Goal: Transaction & Acquisition: Purchase product/service

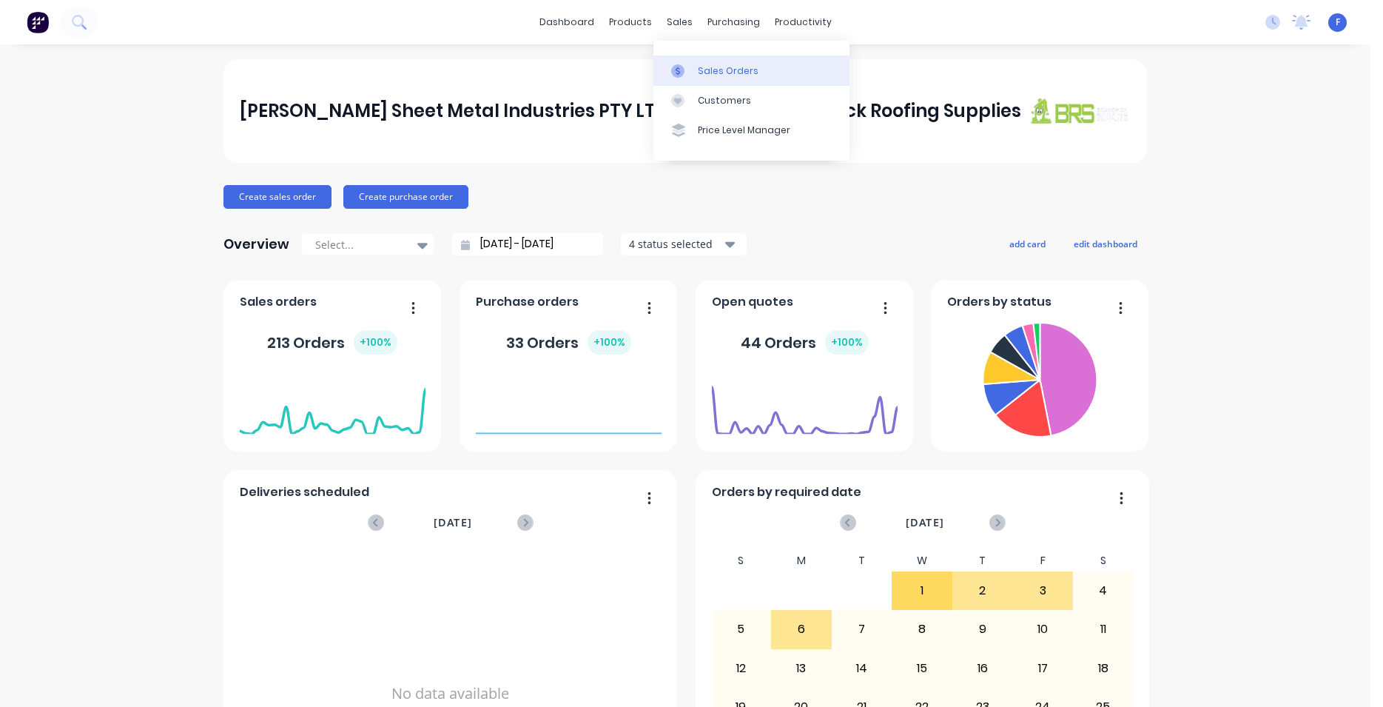
click at [704, 67] on div "Sales Orders" at bounding box center [728, 70] width 61 height 13
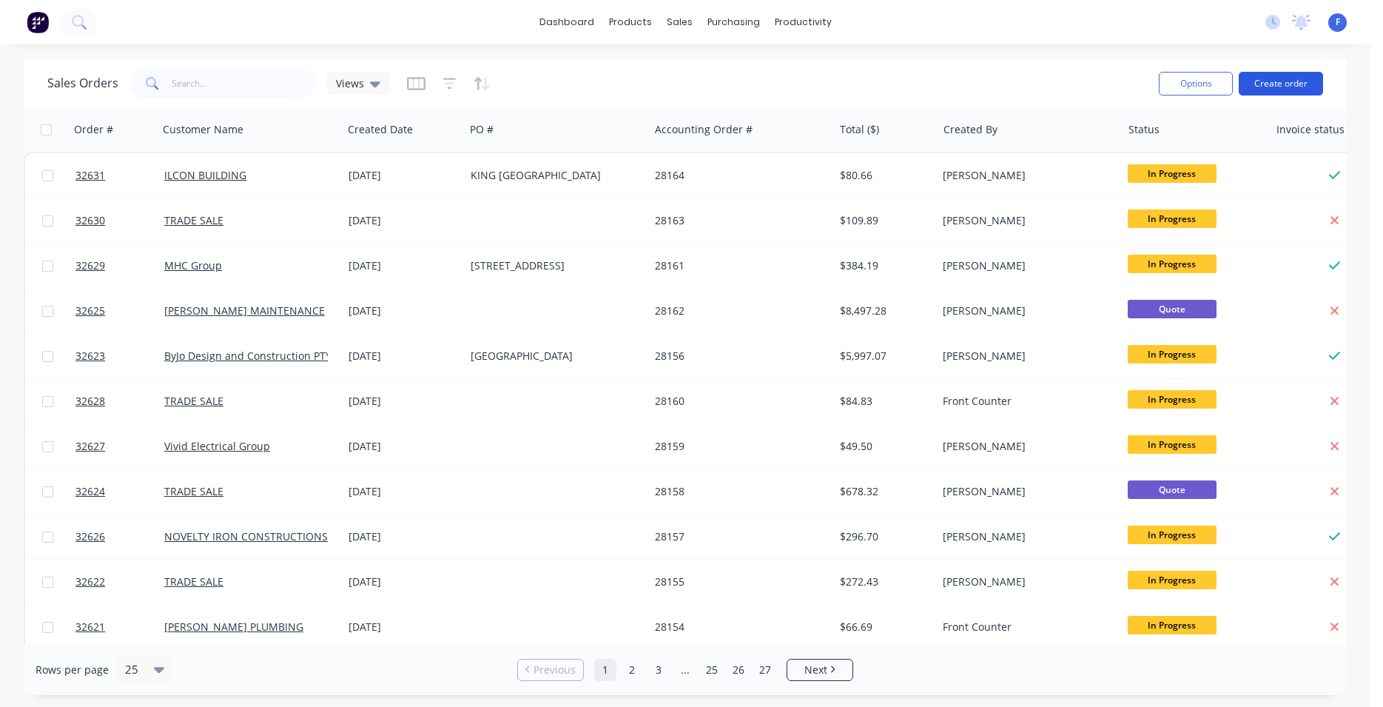
click at [1261, 84] on button "Create order" at bounding box center [1281, 84] width 84 height 24
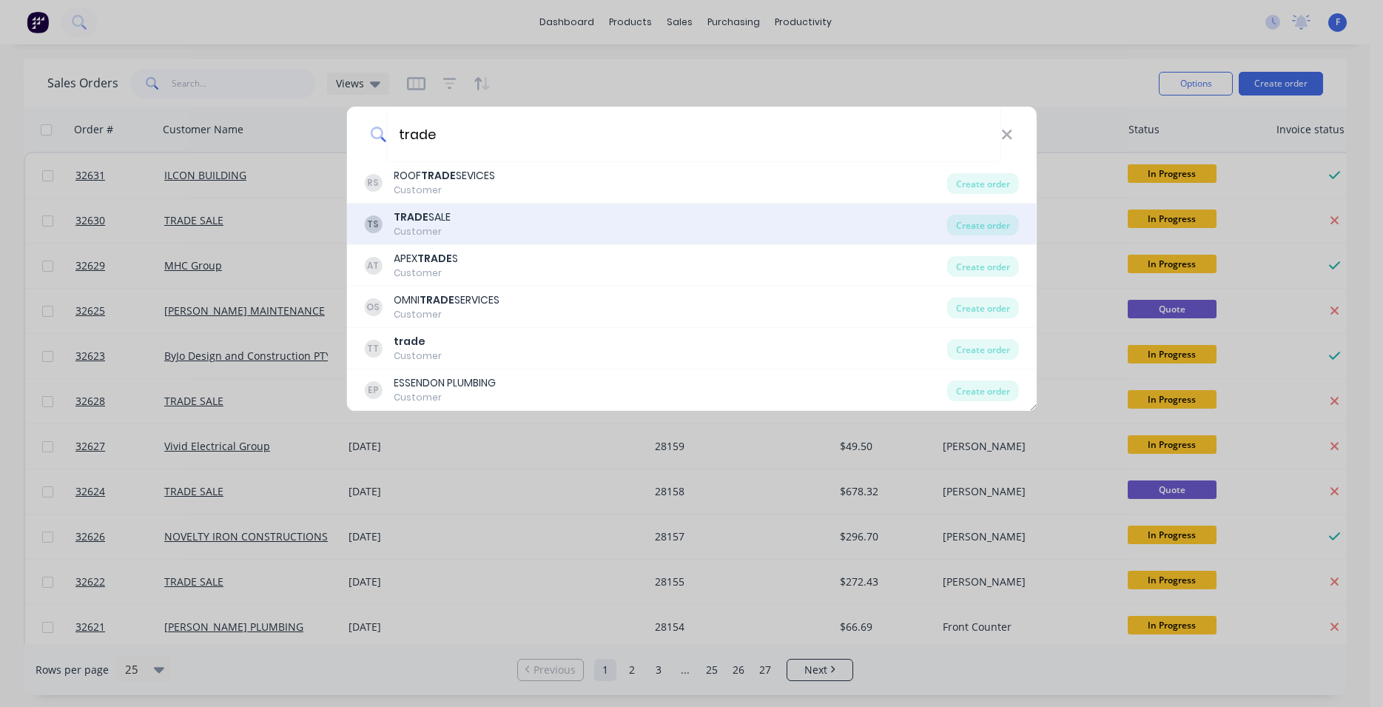
type input "trade"
click at [514, 223] on div "TS TRADE SALE Customer" at bounding box center [655, 223] width 583 height 29
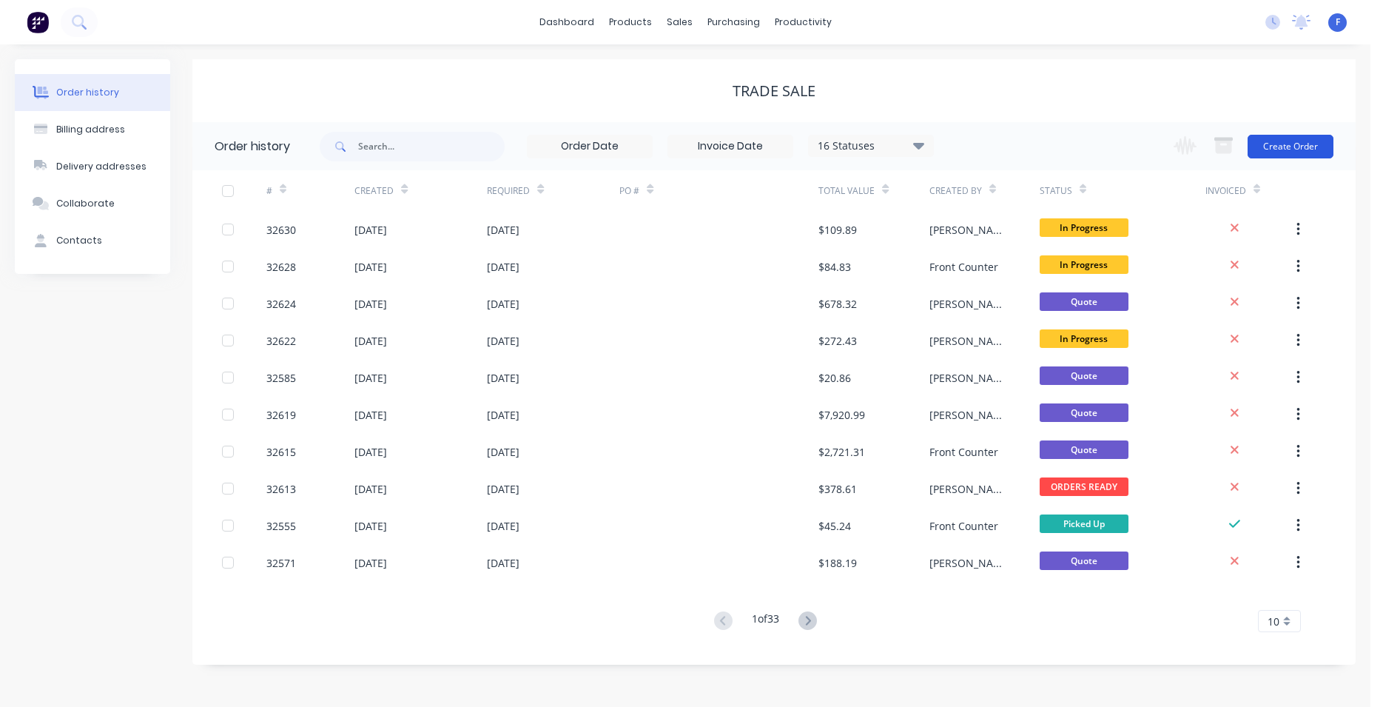
click at [1276, 152] on button "Create Order" at bounding box center [1290, 147] width 86 height 24
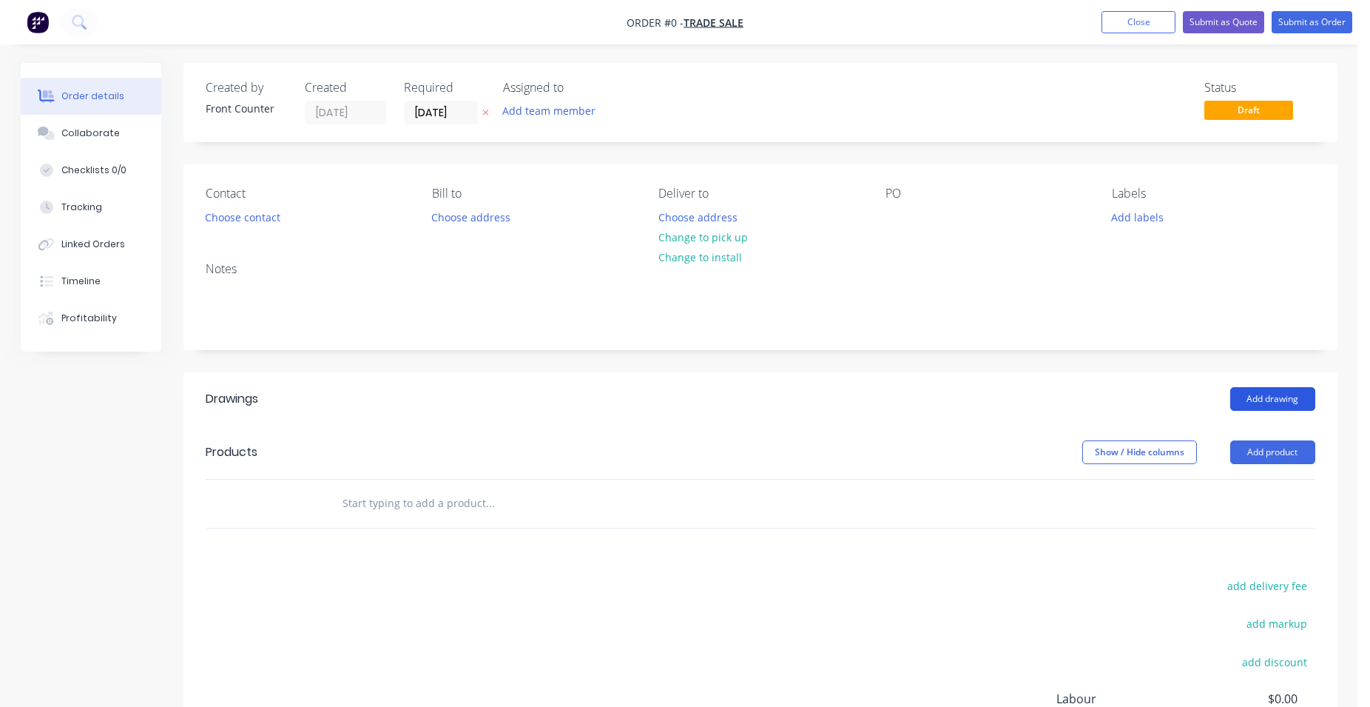
click at [1287, 397] on button "Add drawing" at bounding box center [1272, 399] width 85 height 24
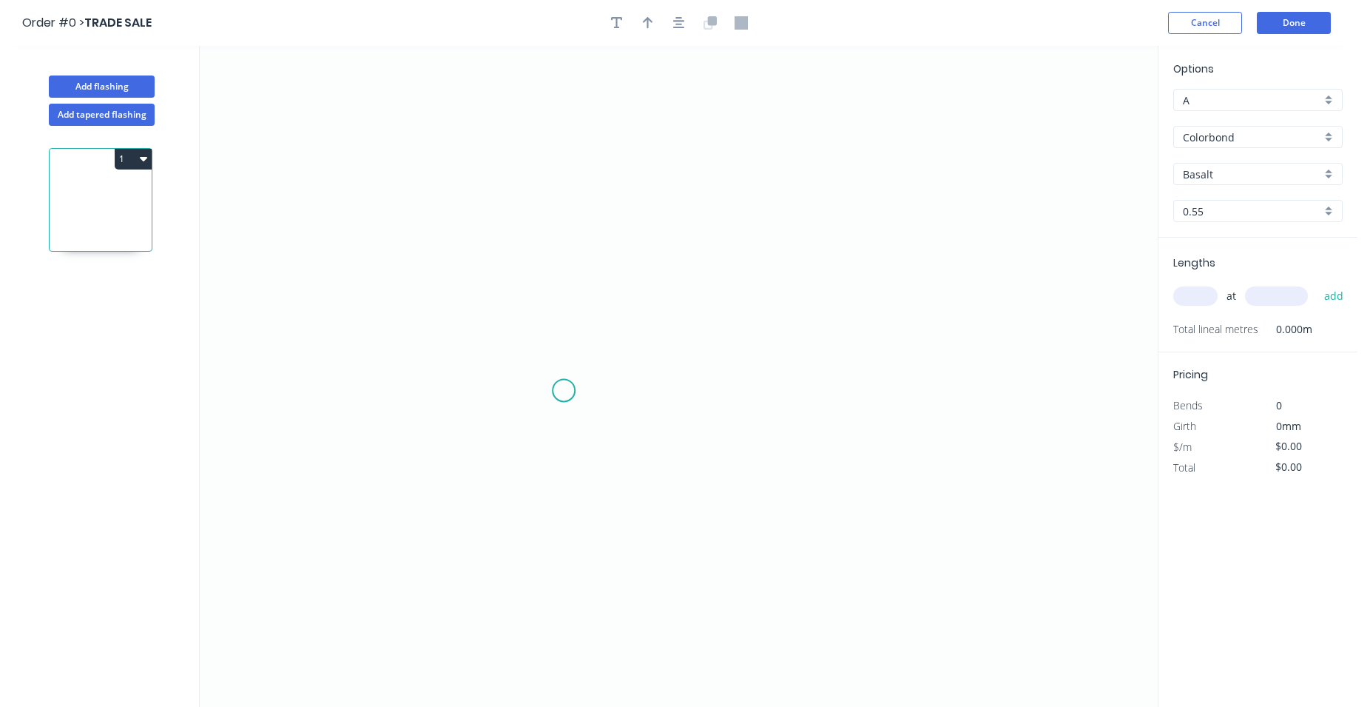
click at [564, 391] on icon "0" at bounding box center [679, 376] width 958 height 661
drag, startPoint x: 565, startPoint y: 188, endPoint x: 664, endPoint y: 155, distance: 105.1
click at [565, 186] on icon "0" at bounding box center [679, 376] width 958 height 661
click at [721, 185] on icon "0 ?" at bounding box center [679, 376] width 958 height 661
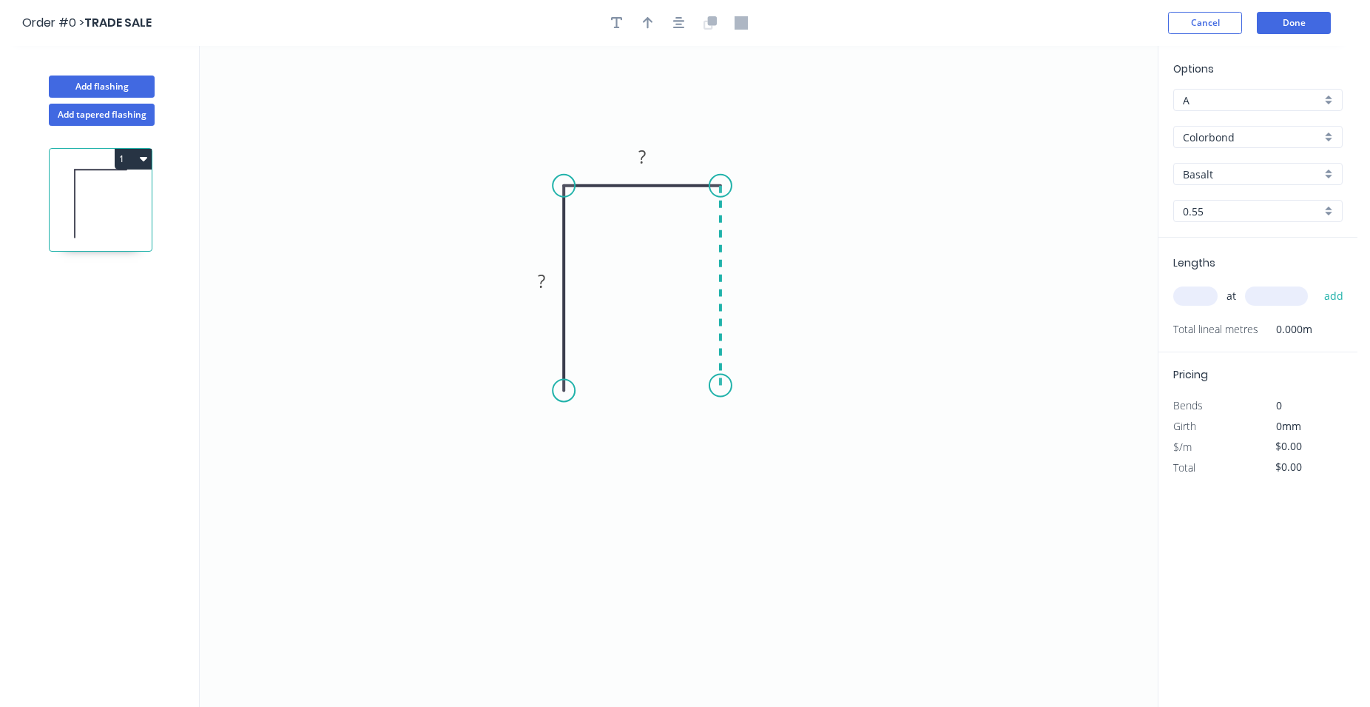
click at [727, 385] on icon "0 ? ?" at bounding box center [679, 376] width 958 height 661
click at [545, 286] on tspan "?" at bounding box center [541, 281] width 7 height 24
type input "$13.86"
click at [1190, 290] on input "text" at bounding box center [1195, 295] width 44 height 19
type input "1"
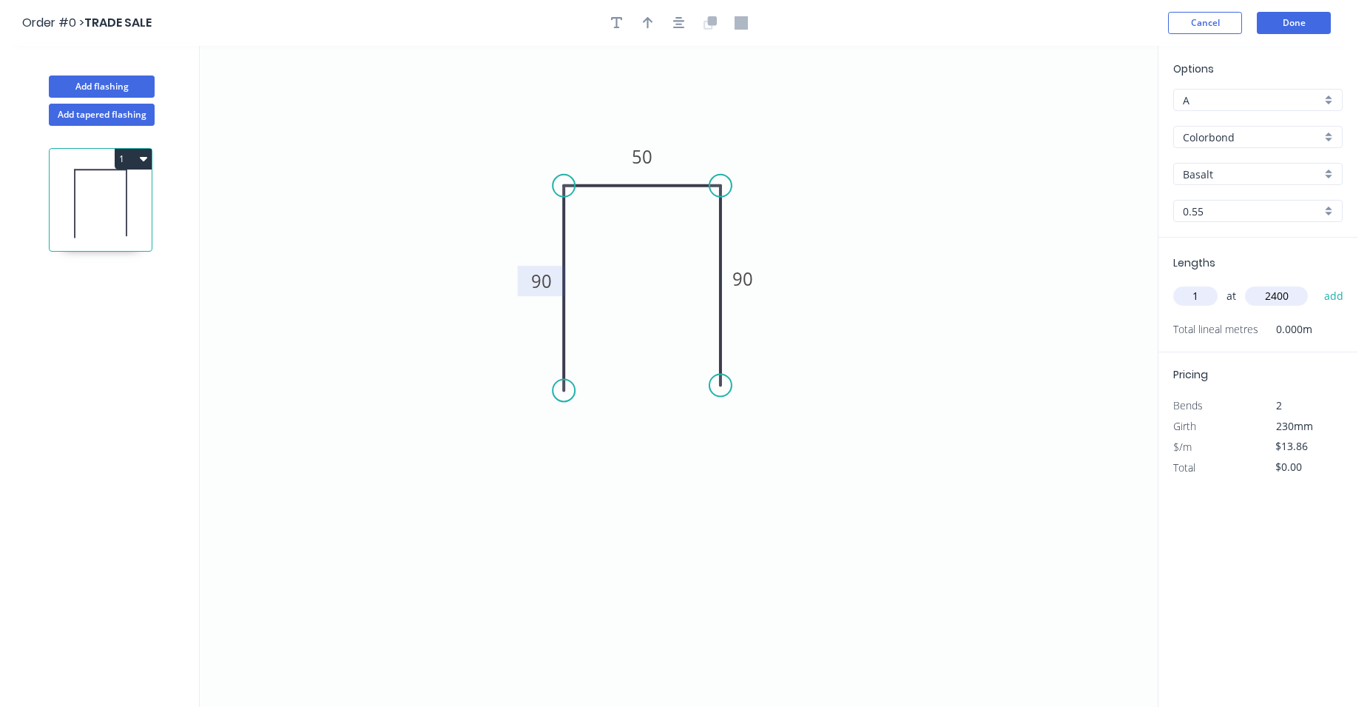
type input "2400"
click at [1317, 283] on button "add" at bounding box center [1334, 295] width 35 height 25
type input "$33.26"
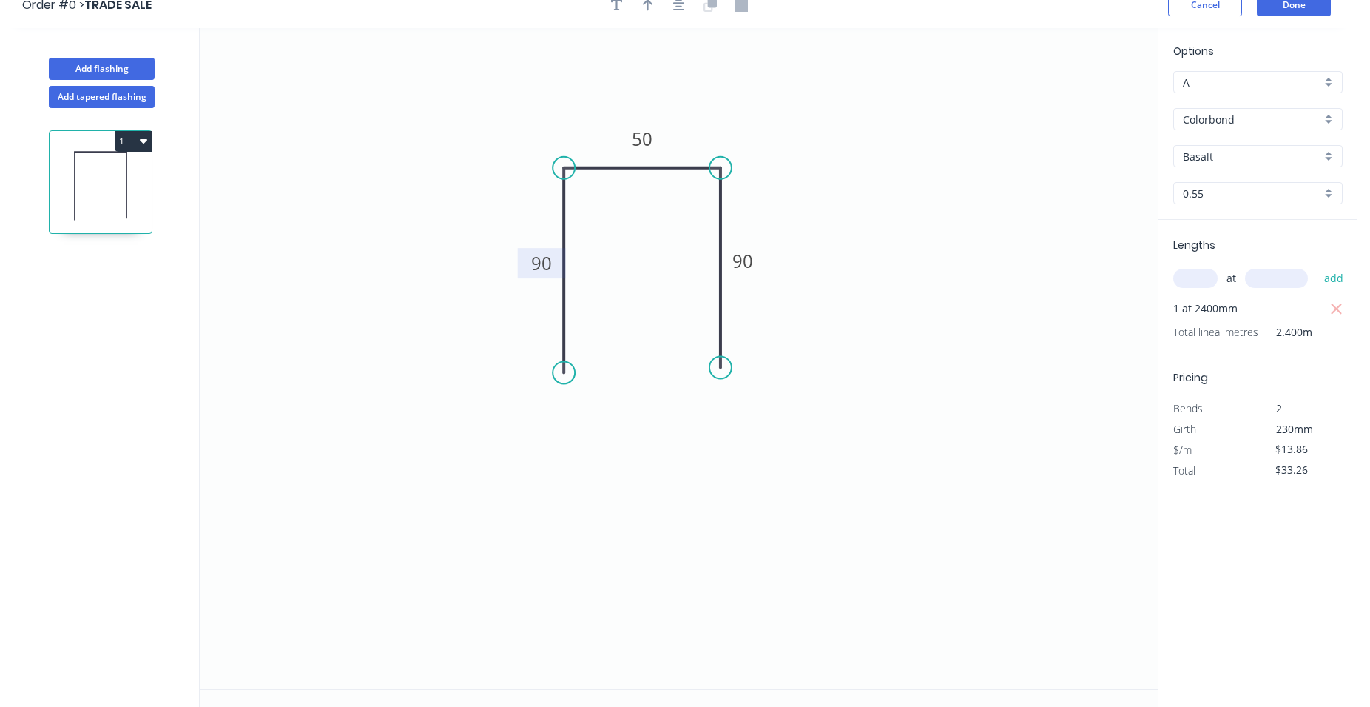
scroll to position [27, 0]
